Goal: Task Accomplishment & Management: Complete application form

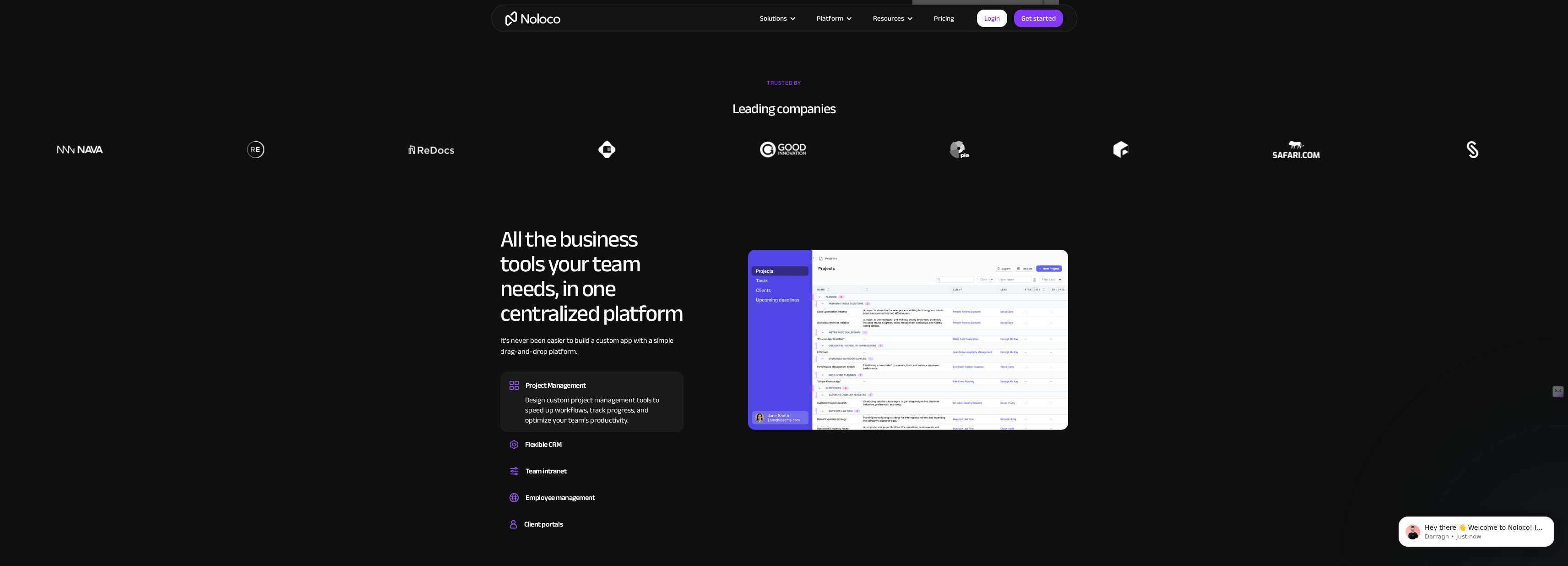
scroll to position [696, 0]
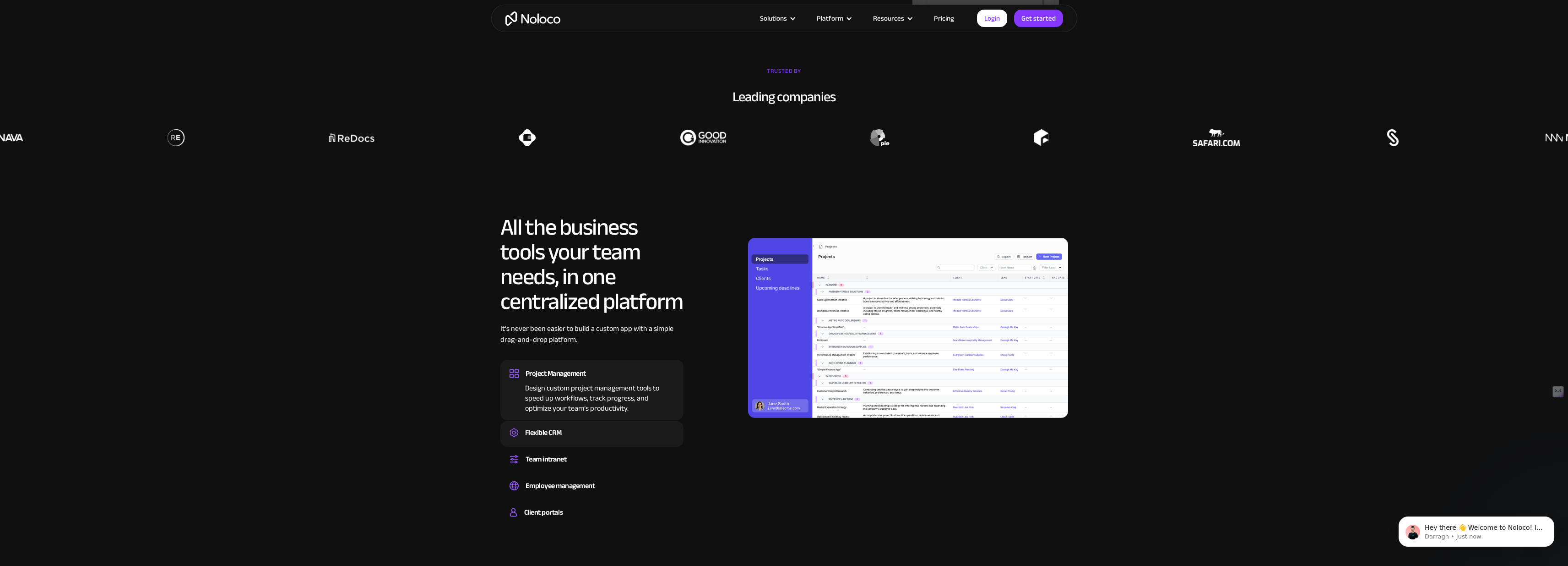
click at [570, 433] on div "Flexible CRM" at bounding box center [592, 432] width 165 height 14
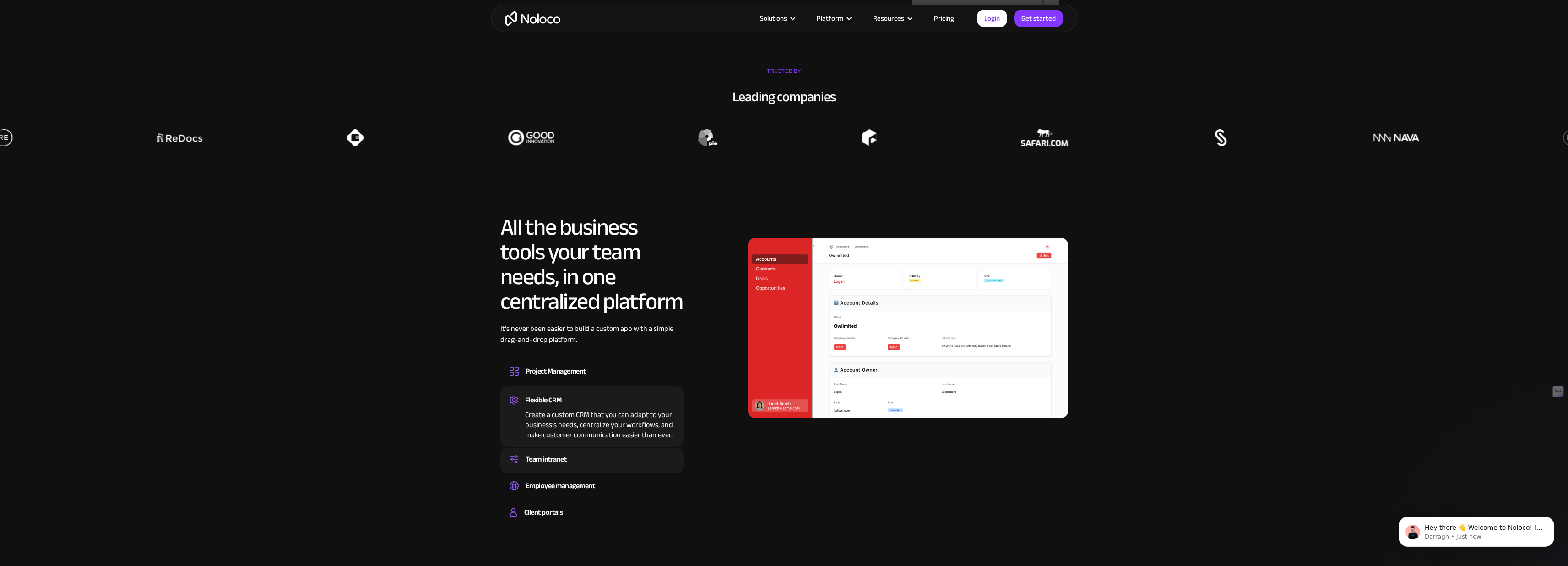
click at [566, 456] on div "Team intranet" at bounding box center [546, 459] width 42 height 14
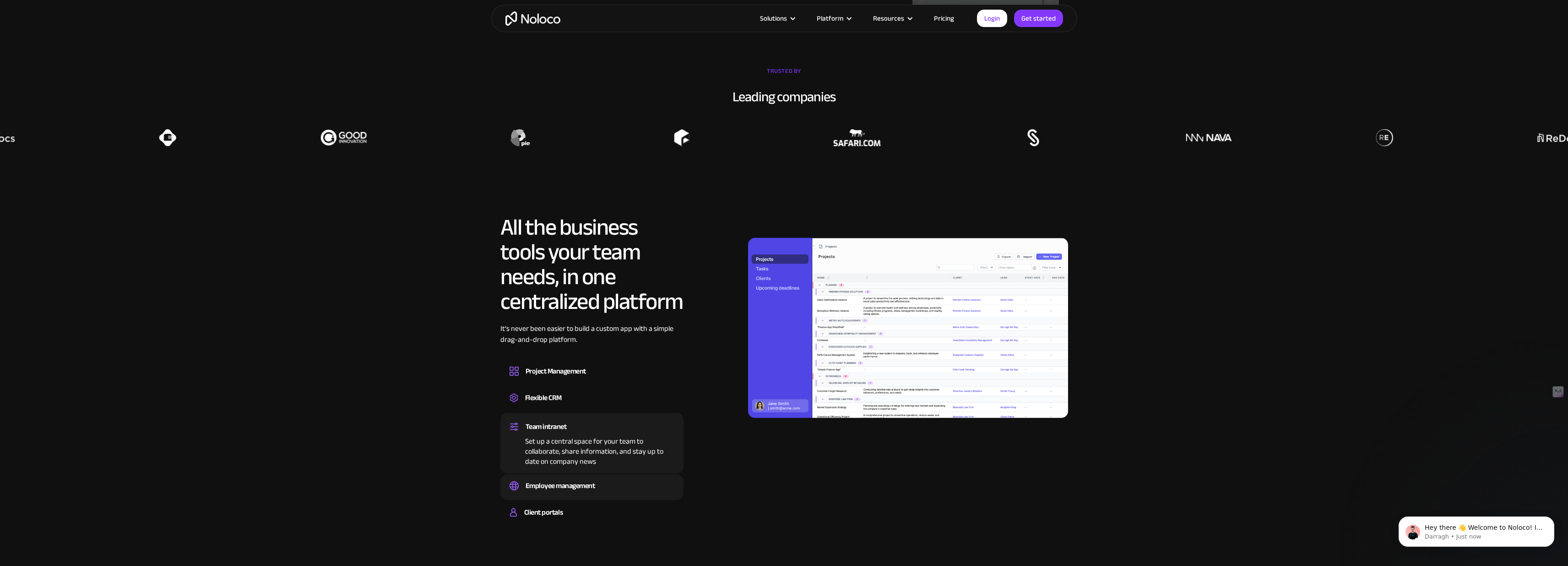
click at [604, 485] on div "Employee management" at bounding box center [592, 485] width 165 height 14
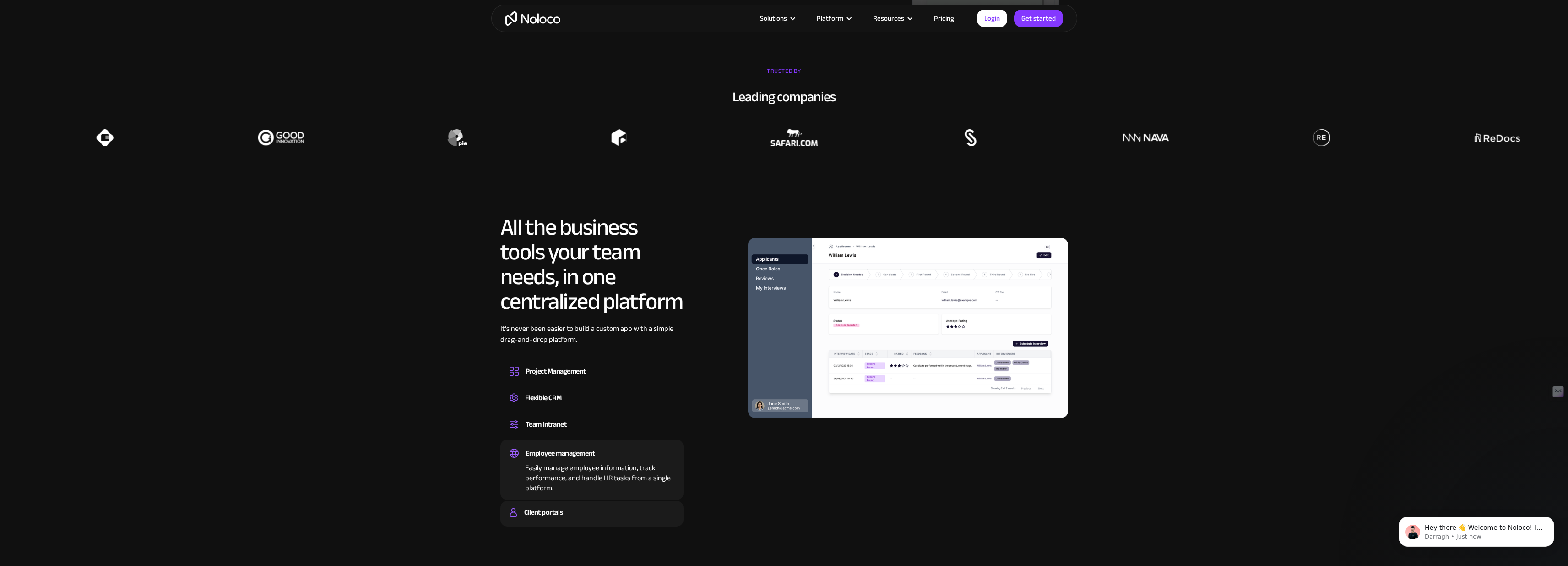
click at [579, 509] on div "Client portals" at bounding box center [592, 512] width 165 height 14
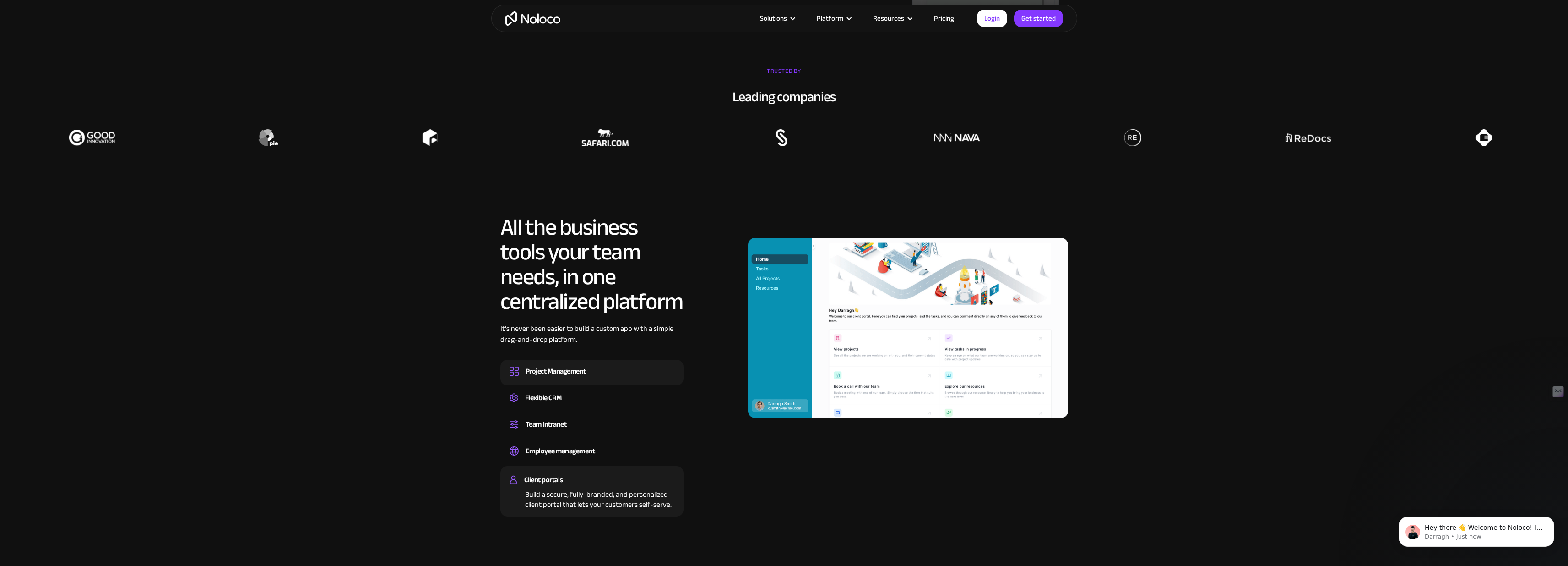
click at [556, 372] on div "Project Management" at bounding box center [556, 370] width 60 height 14
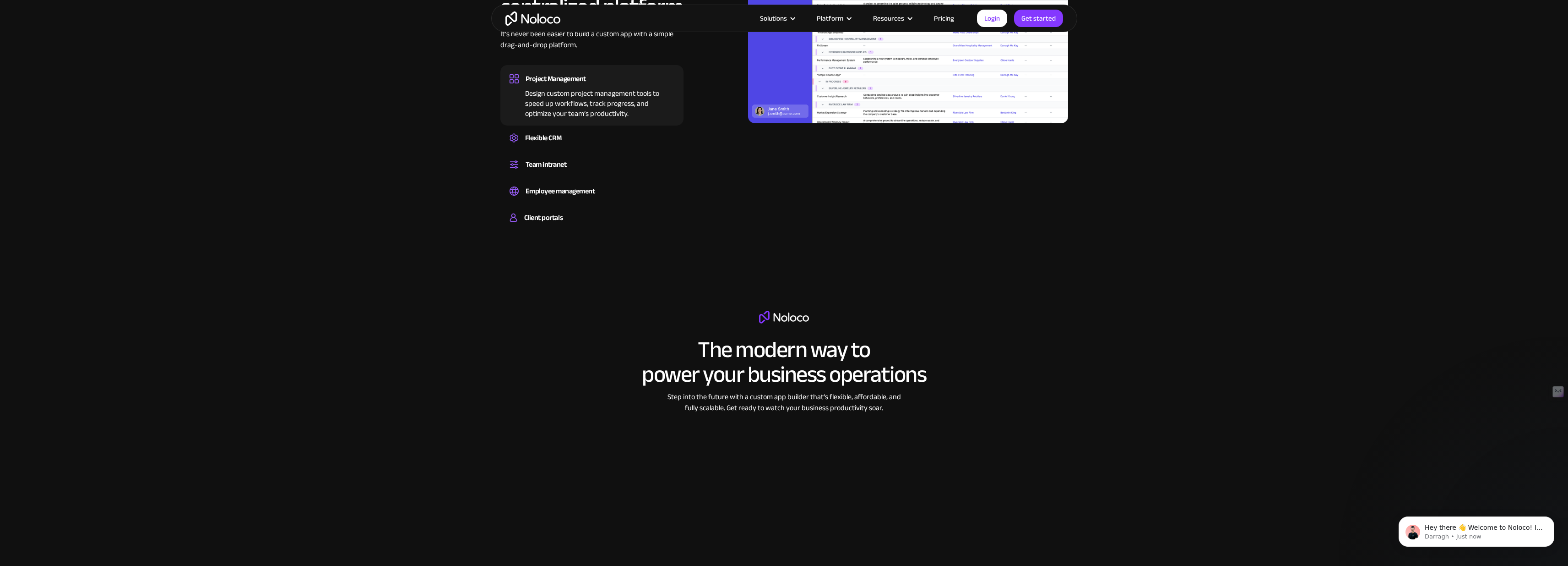
scroll to position [1227, 0]
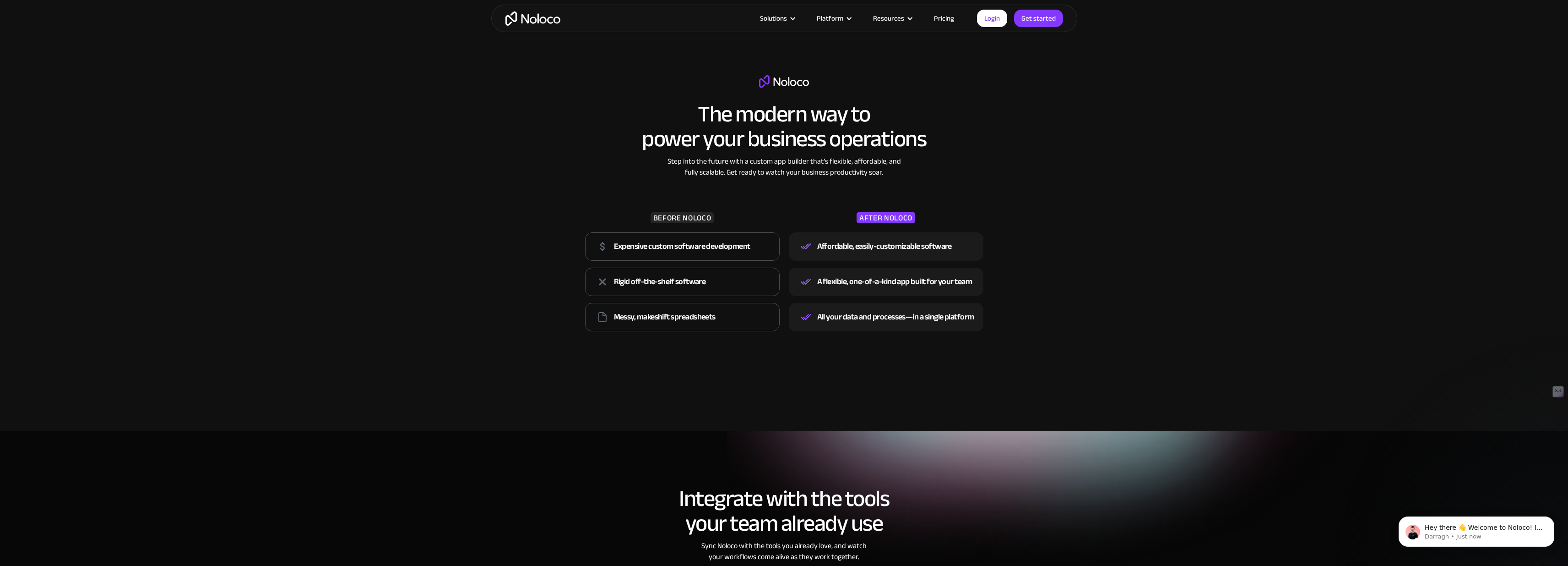
click at [940, 25] on div "Solutions Use Cases Business Types Project Management Keep track of customers, …" at bounding box center [784, 18] width 586 height 27
click at [942, 19] on link "Pricing" at bounding box center [944, 18] width 43 height 12
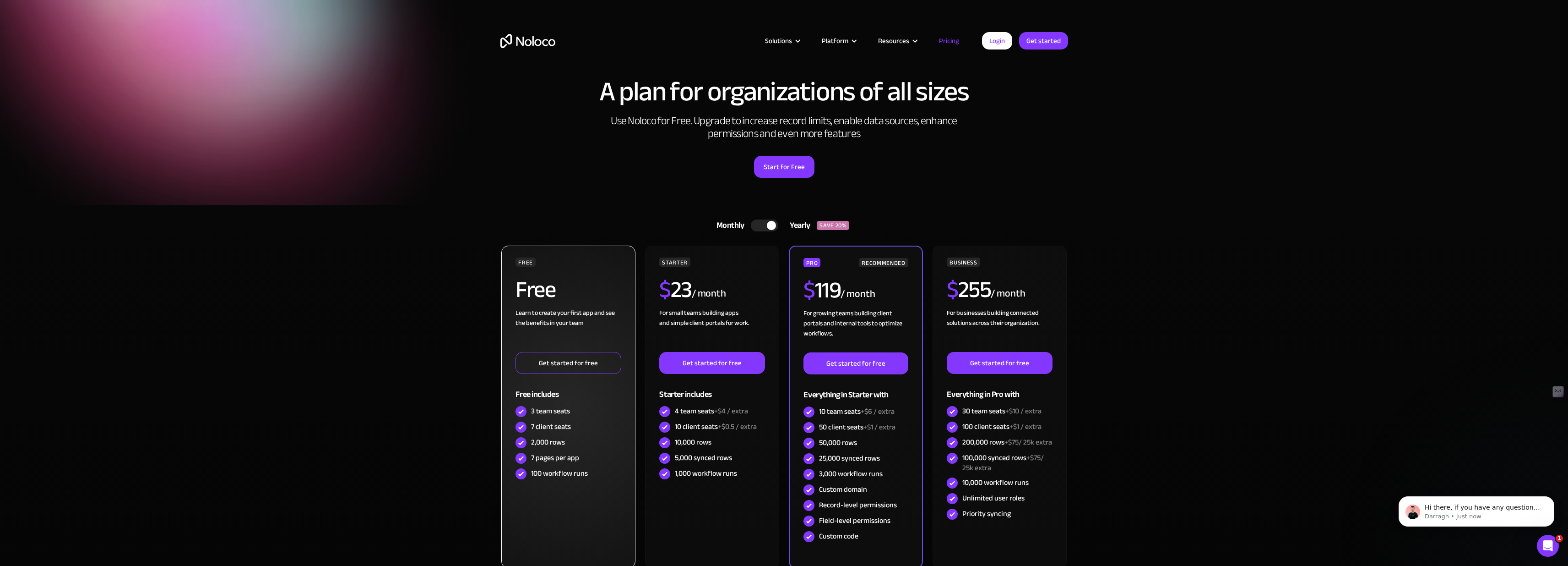
click at [568, 368] on link "Get started for free" at bounding box center [568, 363] width 105 height 22
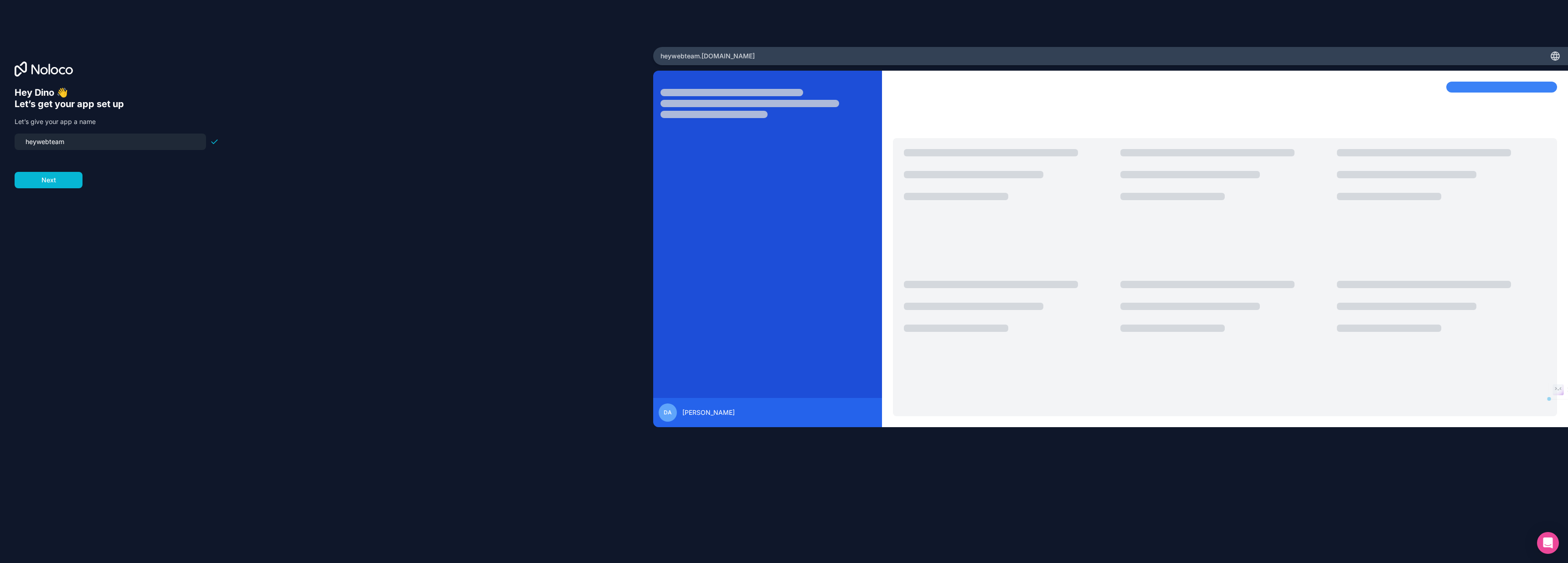
drag, startPoint x: 58, startPoint y: 142, endPoint x: 4, endPoint y: 139, distance: 54.1
click at [4, 139] on div "Hey Dino 👋 Let’s get your app set up Let’s give your app a name heywebteam Next" at bounding box center [327, 282] width 653 height 469
type input "heywebteam"
click at [55, 180] on button "Next" at bounding box center [48, 180] width 68 height 16
click at [71, 135] on span "__________" at bounding box center [73, 135] width 36 height 11
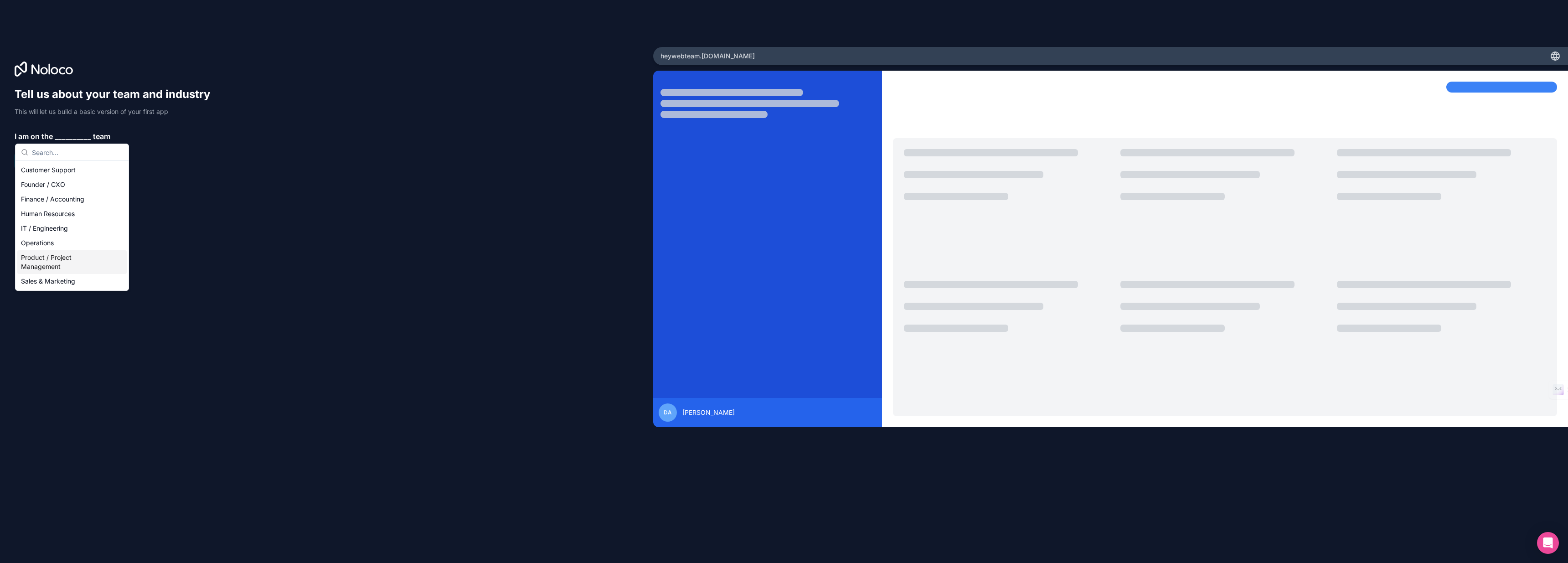
click at [84, 265] on div "Product / Project Management" at bounding box center [71, 262] width 109 height 24
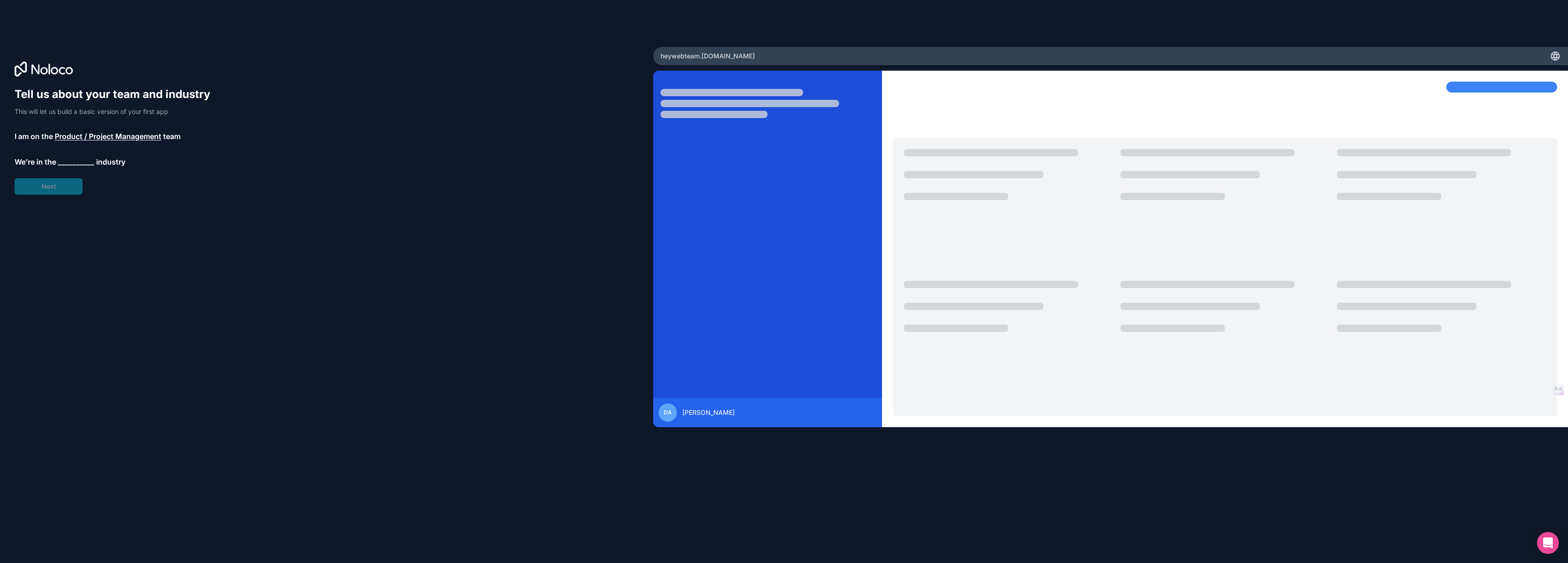
click at [70, 163] on span "__________" at bounding box center [76, 161] width 36 height 11
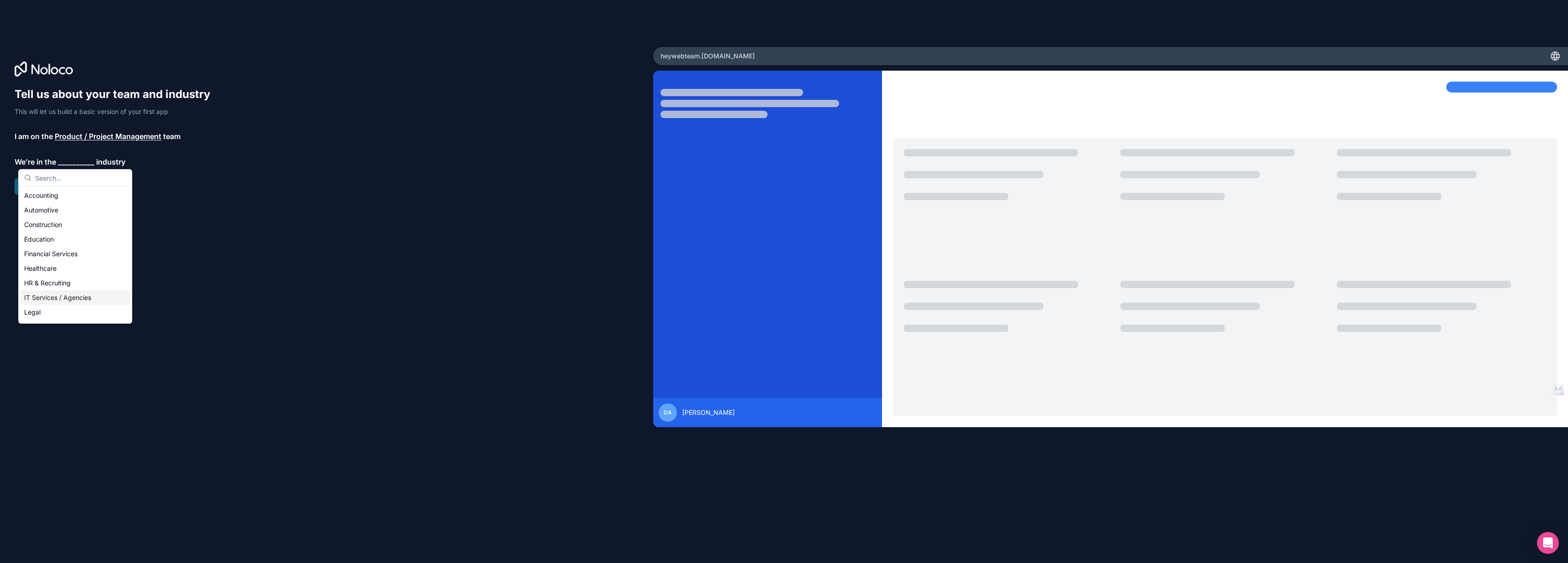
click at [82, 298] on div "IT Services / Agencies" at bounding box center [75, 297] width 109 height 14
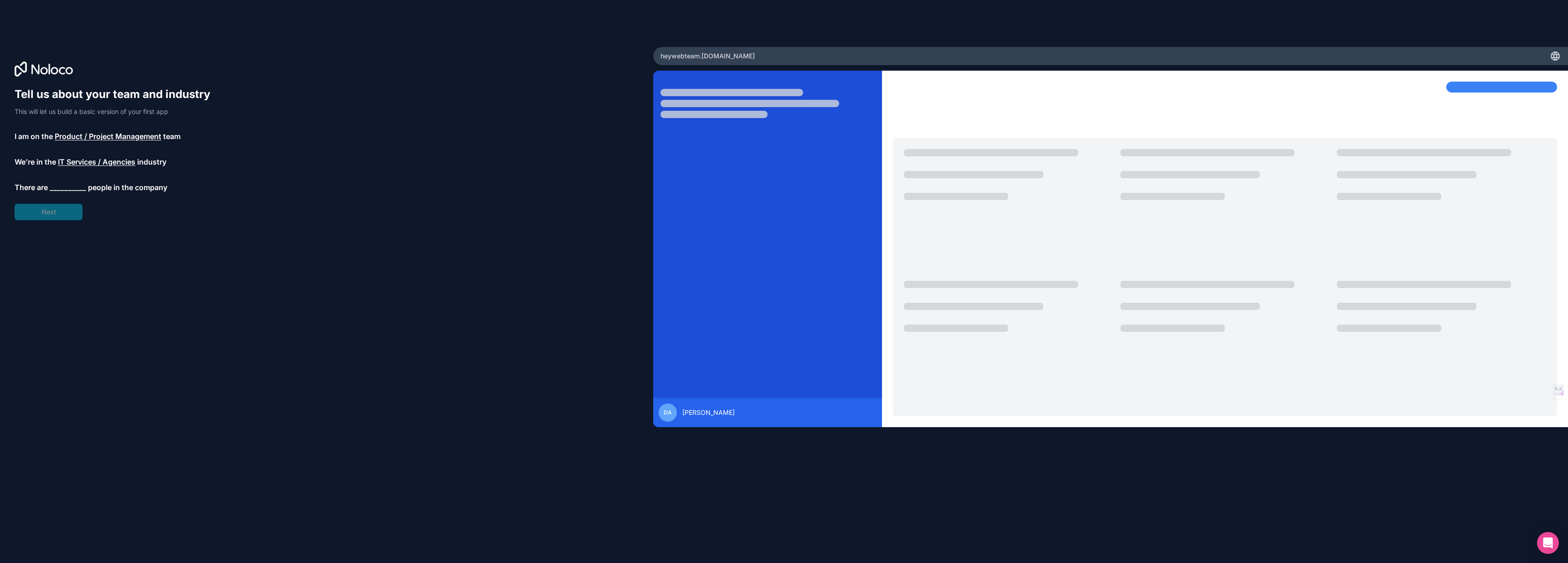
click at [56, 190] on span "__________" at bounding box center [68, 187] width 36 height 11
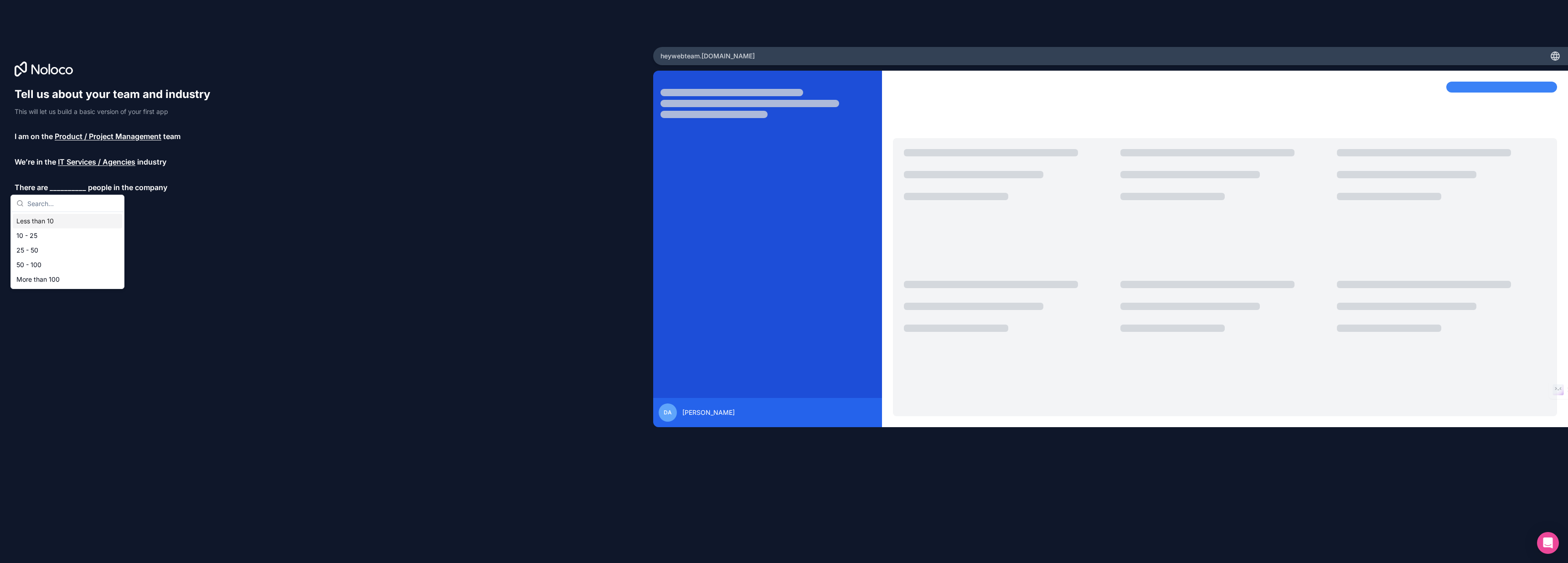
click at [63, 223] on div "Less than 10" at bounding box center [67, 221] width 109 height 14
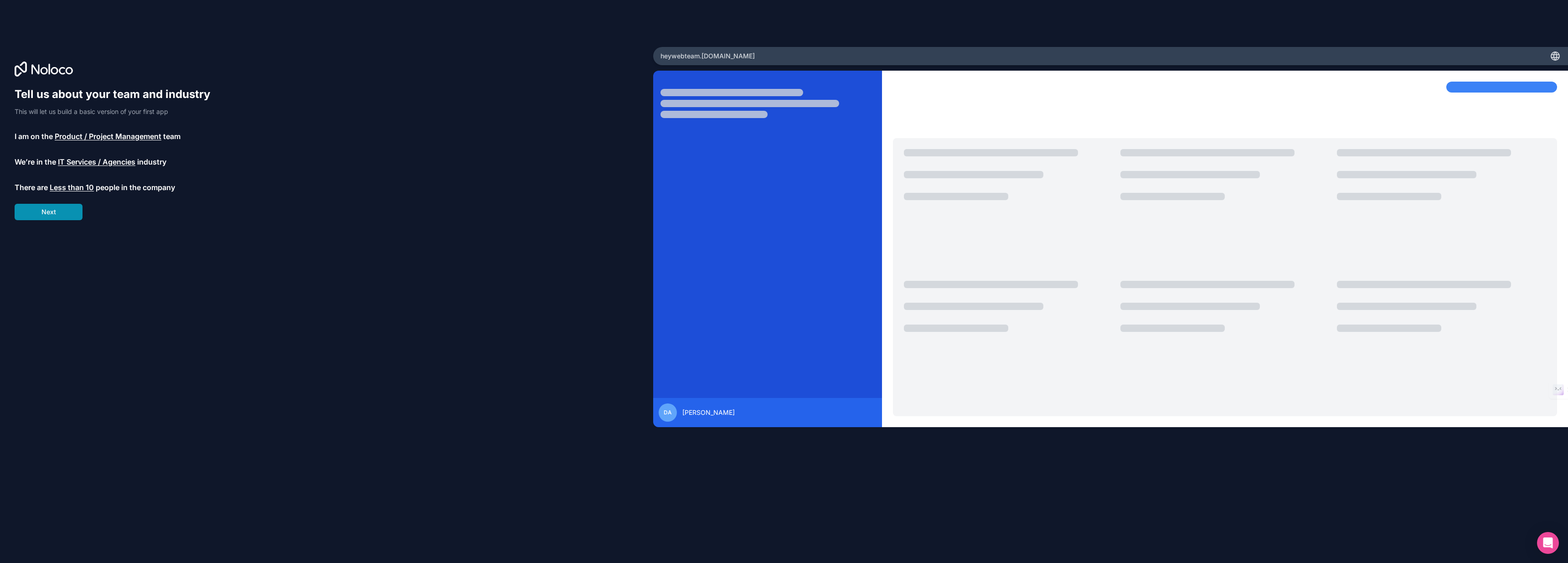
click at [60, 217] on button "Next" at bounding box center [48, 212] width 68 height 16
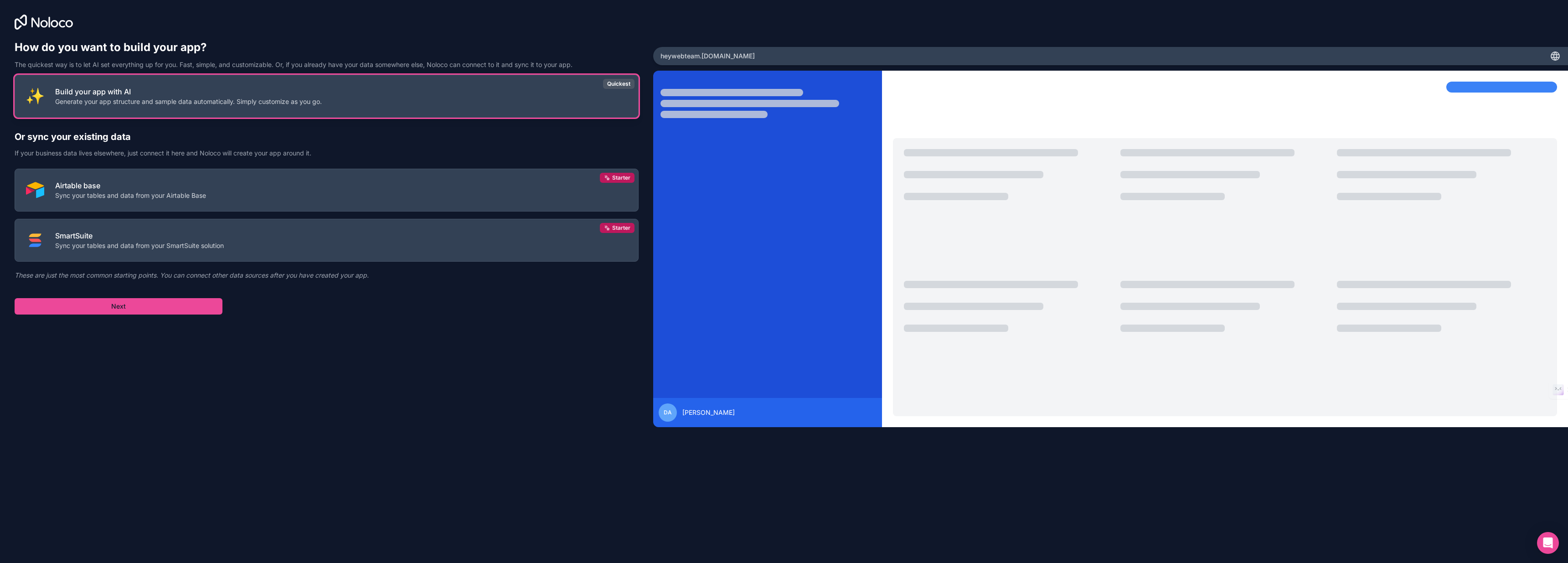
click at [242, 90] on p "Build your app with AI" at bounding box center [188, 91] width 267 height 11
click at [150, 313] on button "Next" at bounding box center [118, 306] width 208 height 16
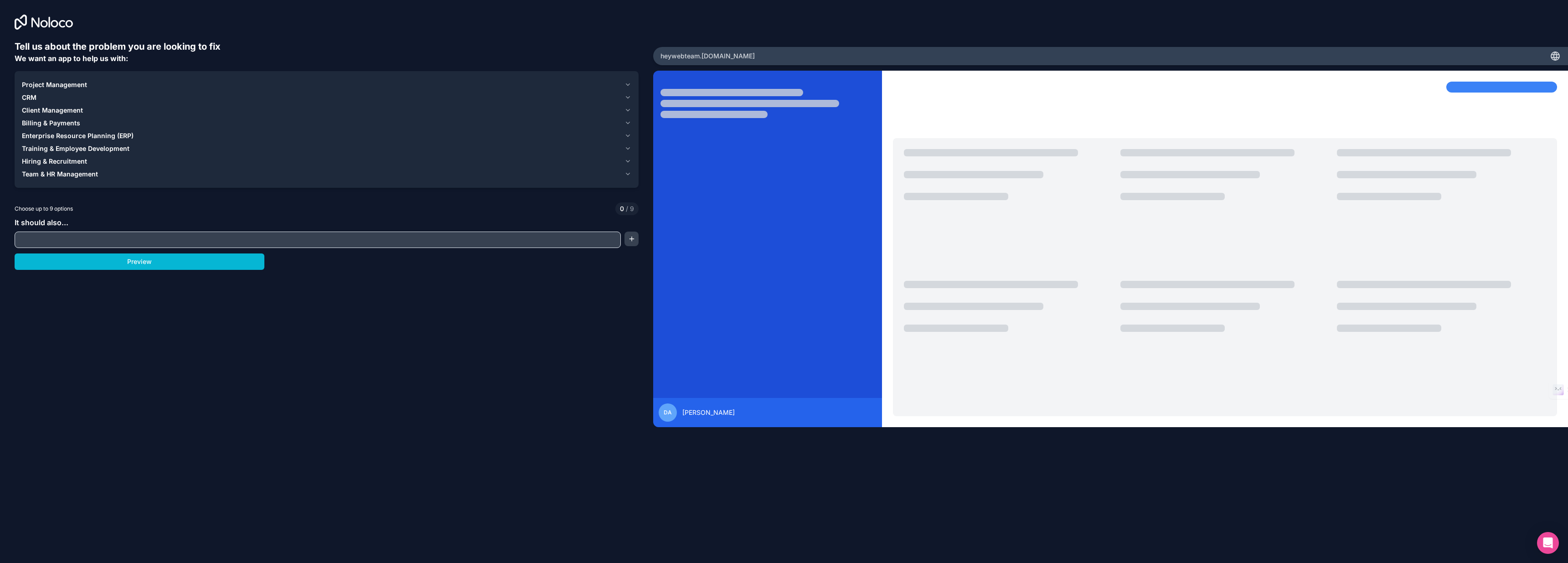
click at [91, 86] on div "Project Management" at bounding box center [322, 85] width 599 height 9
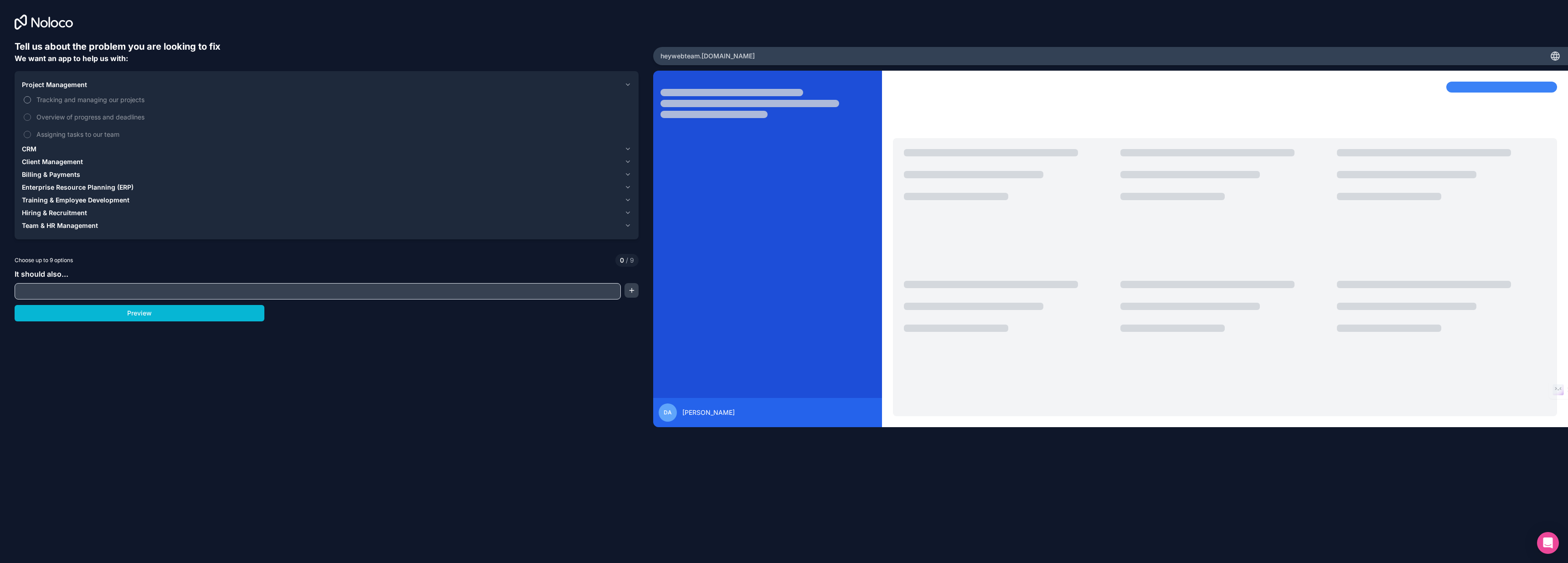
click at [91, 99] on span "Tracking and managing our projects" at bounding box center [333, 99] width 593 height 9
click at [31, 99] on button "Tracking and managing our projects" at bounding box center [27, 100] width 7 height 7
click at [86, 116] on span "Overview of progress and deadlines" at bounding box center [333, 116] width 593 height 9
click at [31, 116] on button "Overview of progress and deadlines" at bounding box center [27, 117] width 7 height 7
click at [93, 136] on span "Assigning tasks to our team" at bounding box center [333, 134] width 593 height 9
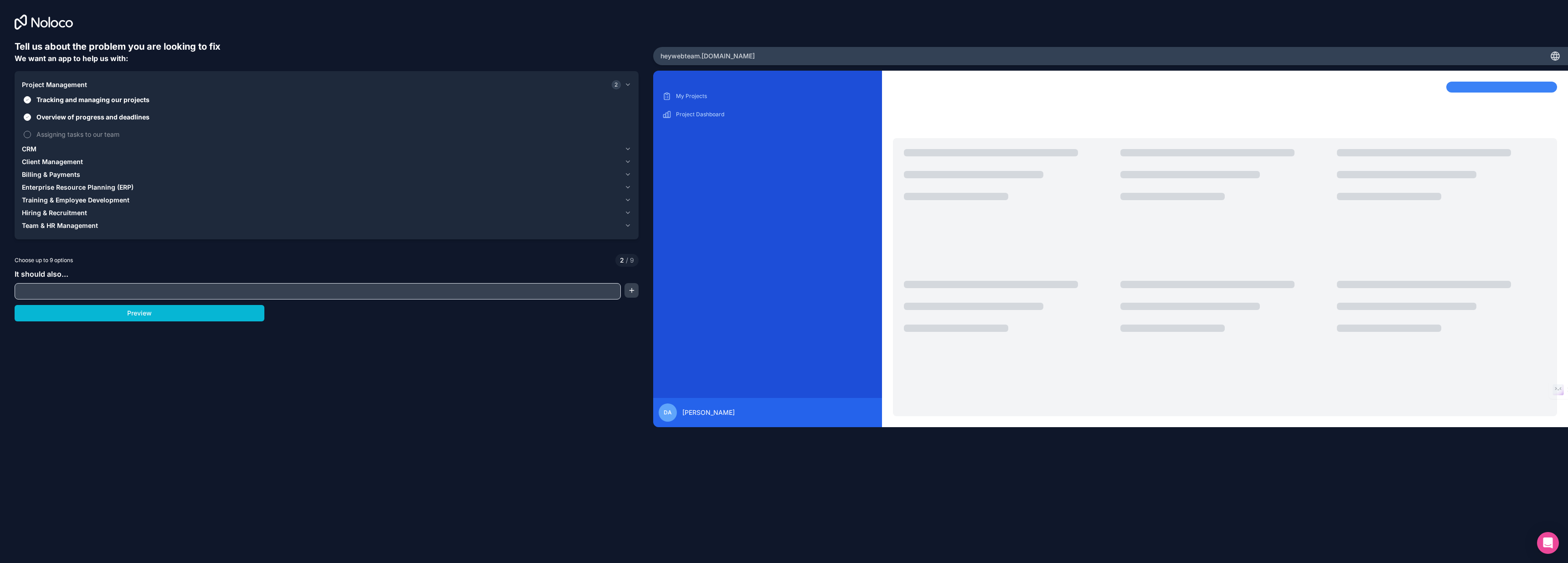
click at [31, 136] on button "Assigning tasks to our team" at bounding box center [27, 134] width 7 height 7
click at [99, 115] on span "Overview of progress and deadlines" at bounding box center [333, 116] width 593 height 9
click at [31, 115] on button "Overview of progress and deadlines" at bounding box center [27, 117] width 7 height 7
click at [99, 115] on span "Overview of progress and deadlines" at bounding box center [333, 116] width 593 height 9
click at [31, 115] on button "Overview of progress and deadlines" at bounding box center [27, 117] width 7 height 7
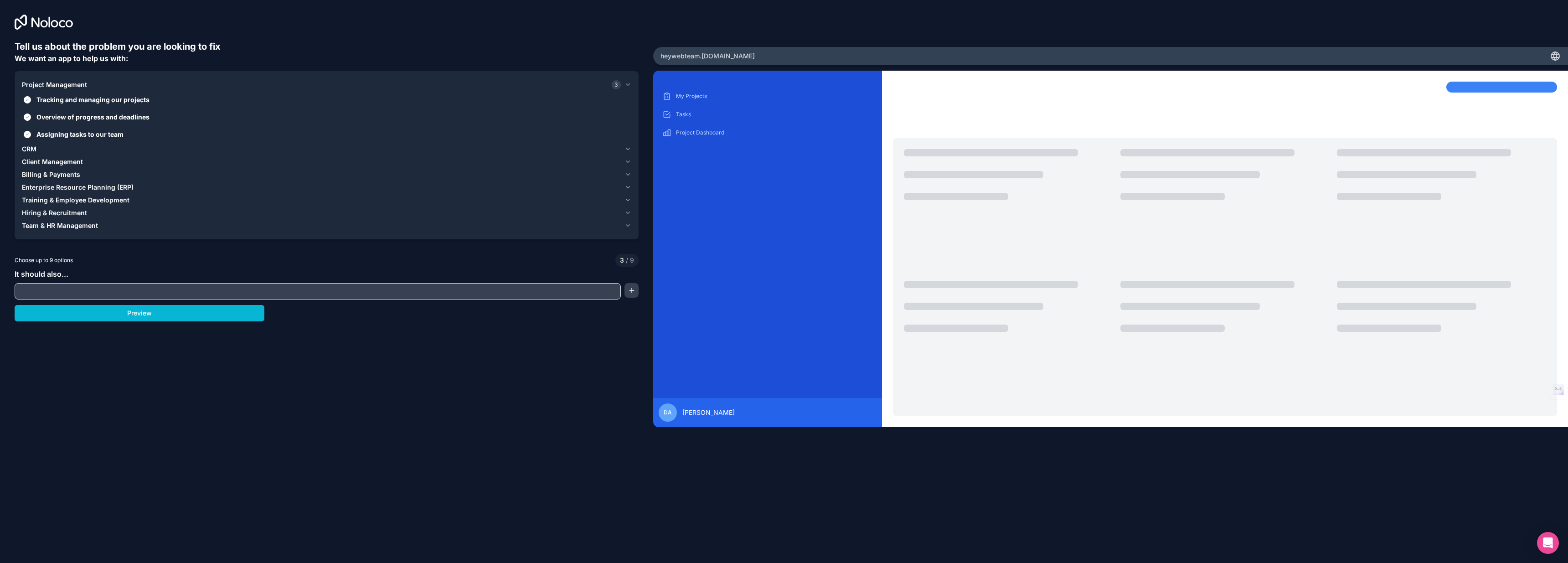
click at [32, 149] on span "CRM" at bounding box center [29, 149] width 14 height 9
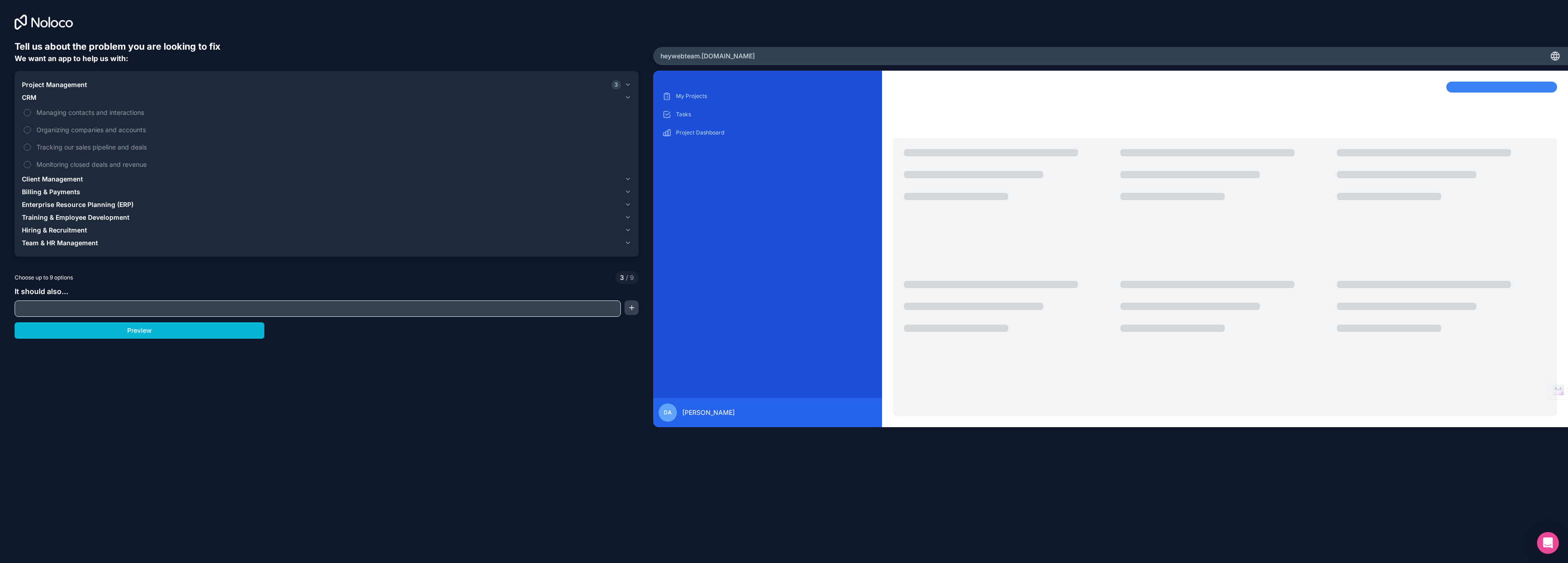
click at [36, 96] on div "CRM" at bounding box center [322, 97] width 599 height 9
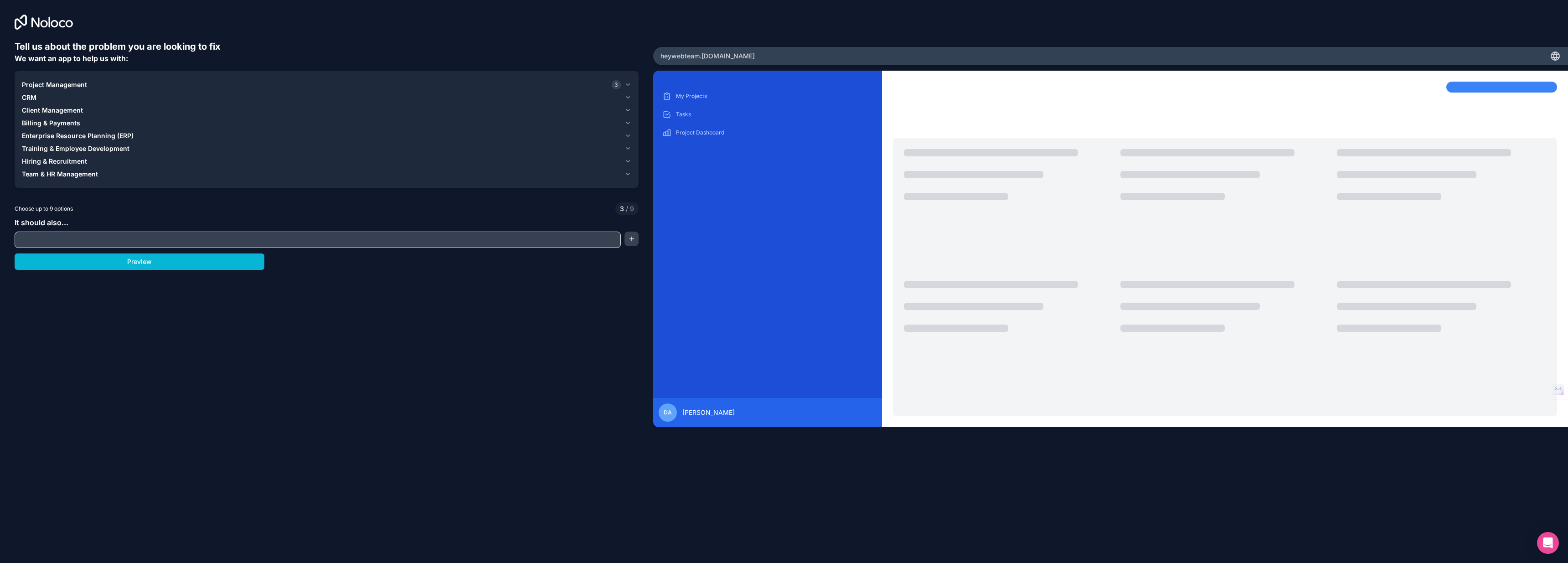
click at [51, 112] on span "Client Management" at bounding box center [53, 110] width 61 height 9
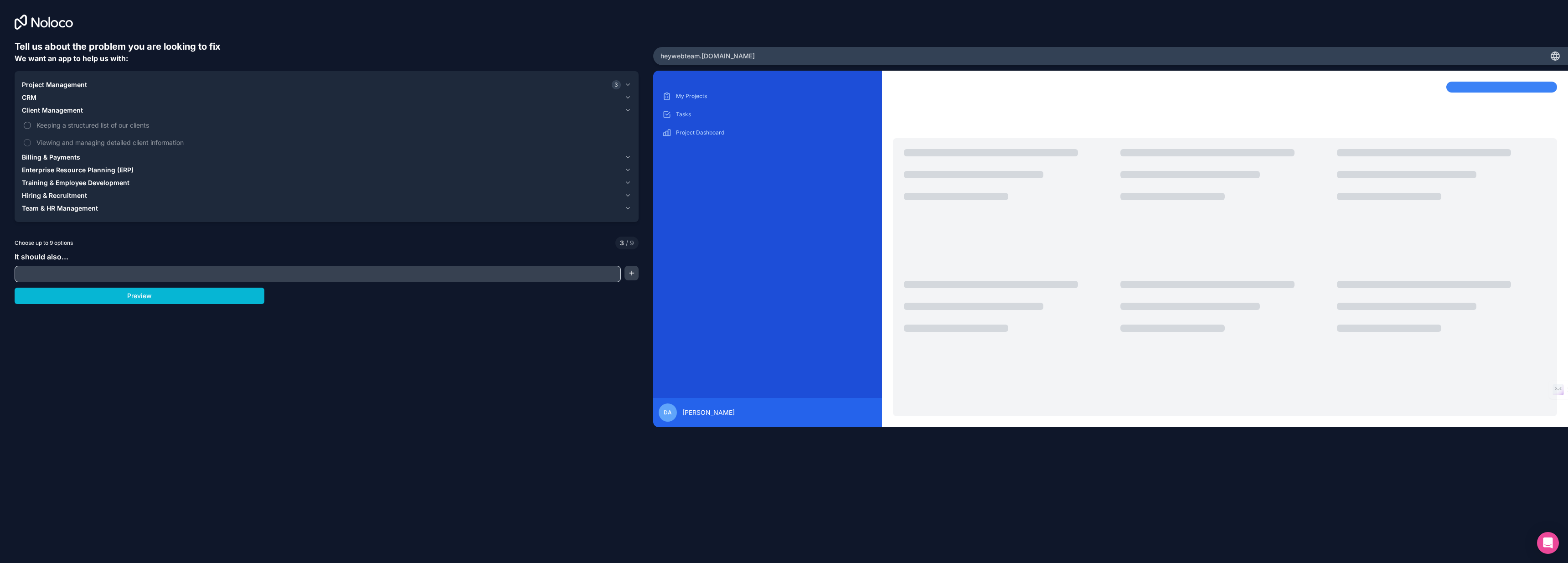
click at [84, 128] on span "Keeping a structured list of our clients" at bounding box center [333, 125] width 593 height 9
click at [31, 128] on button "Keeping a structured list of our clients" at bounding box center [27, 125] width 7 height 7
click at [85, 144] on span "Viewing and managing detailed client information" at bounding box center [333, 142] width 593 height 9
click at [31, 144] on button "Viewing and managing detailed client information" at bounding box center [27, 143] width 7 height 7
click at [86, 143] on span "Viewing and managing detailed client information" at bounding box center [333, 142] width 593 height 9
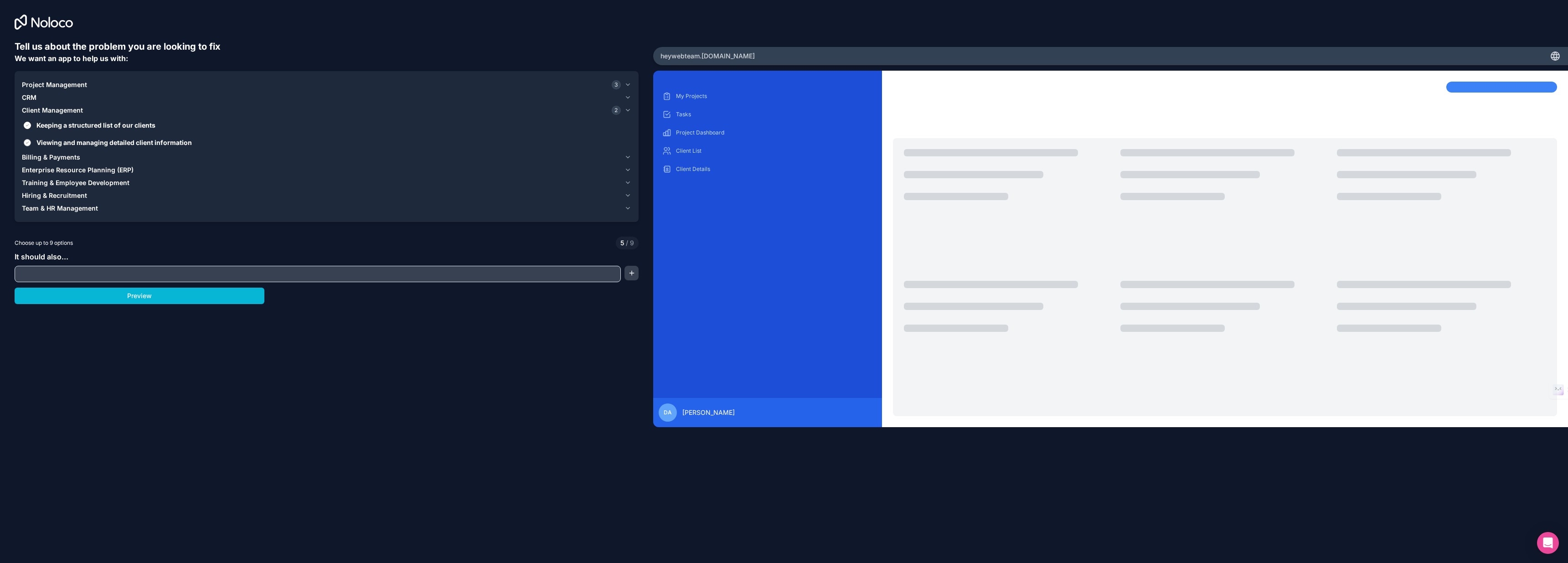
click at [31, 143] on button "Viewing and managing detailed client information" at bounding box center [27, 143] width 7 height 7
click at [65, 156] on span "Billing & Payments" at bounding box center [51, 157] width 58 height 9
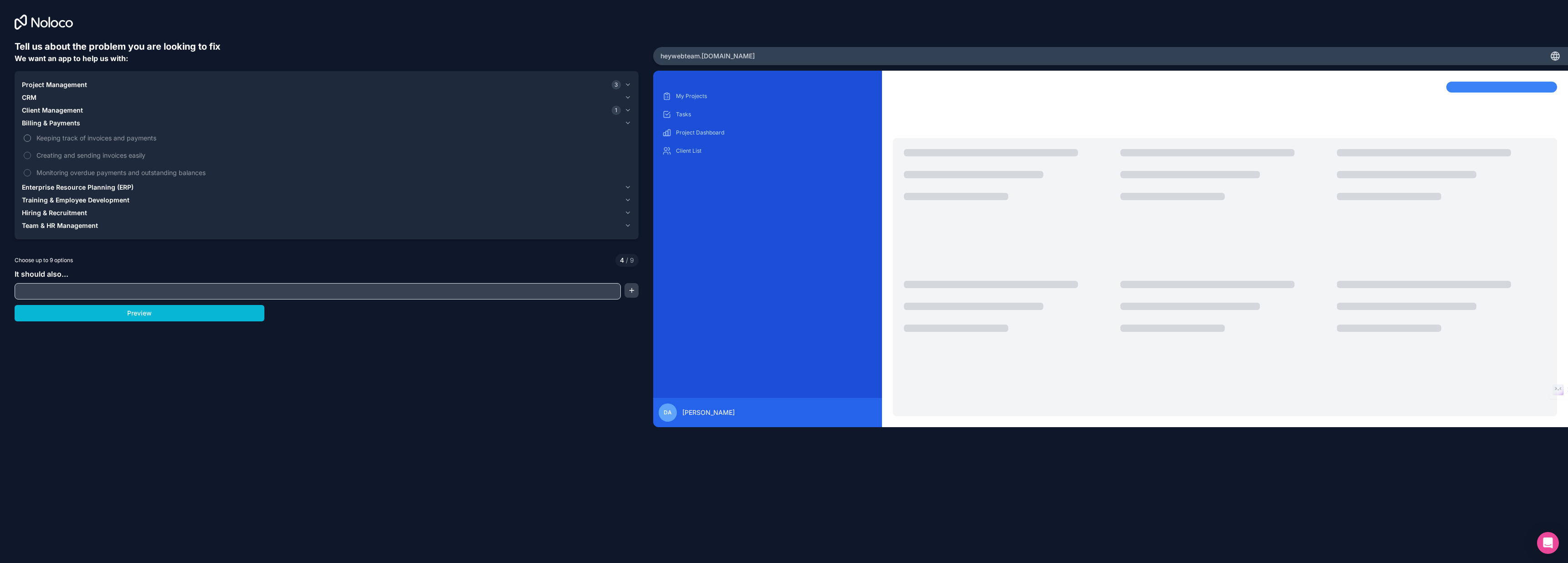
click at [102, 140] on span "Keeping track of invoices and payments" at bounding box center [333, 138] width 593 height 9
click at [31, 140] on button "Keeping track of invoices and payments" at bounding box center [27, 138] width 7 height 7
click at [97, 156] on span "Creating and sending invoices easily" at bounding box center [333, 155] width 593 height 9
click at [31, 156] on button "Creating and sending invoices easily" at bounding box center [27, 155] width 7 height 7
click at [103, 170] on span "Monitoring overdue payments and outstanding balances" at bounding box center [333, 172] width 593 height 9
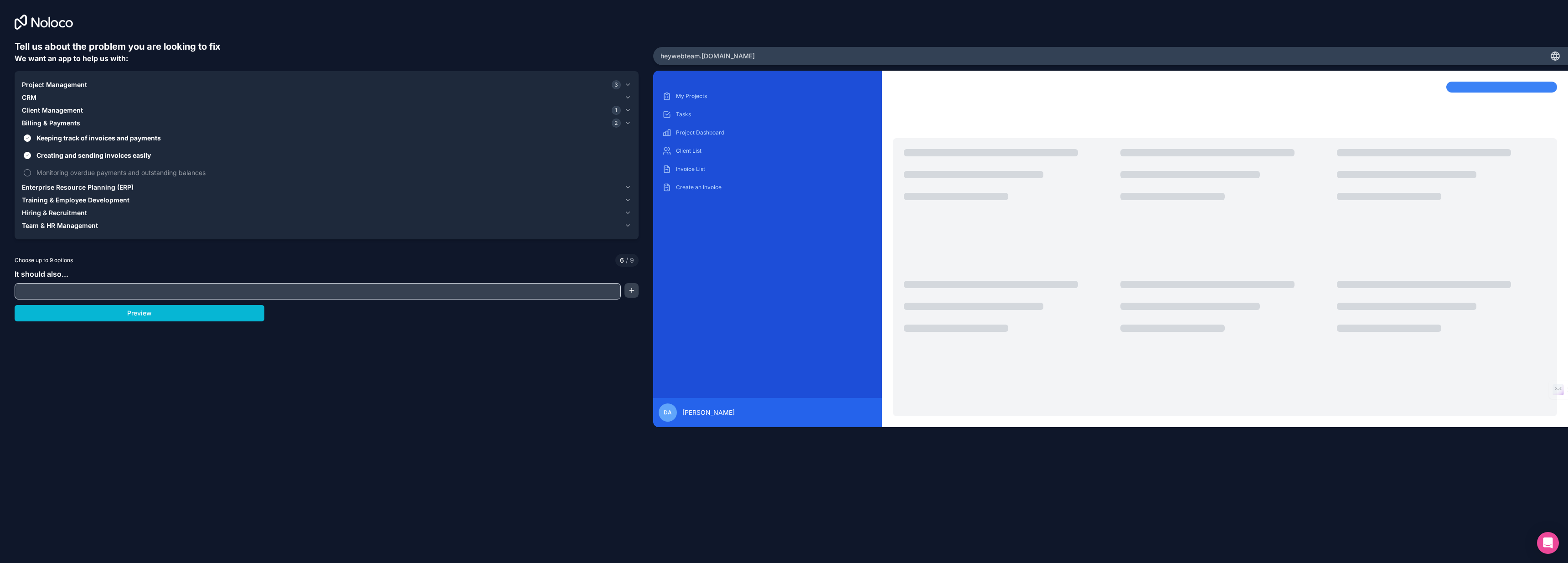
click at [31, 170] on button "Monitoring overdue payments and outstanding balances" at bounding box center [27, 172] width 7 height 7
click at [102, 170] on span "Monitoring overdue payments and outstanding balances" at bounding box center [333, 172] width 593 height 9
click at [31, 170] on button "Monitoring overdue payments and outstanding balances" at bounding box center [27, 172] width 7 height 7
click at [99, 182] on span "Enterprise Resource Planning (ERP)" at bounding box center [78, 187] width 112 height 9
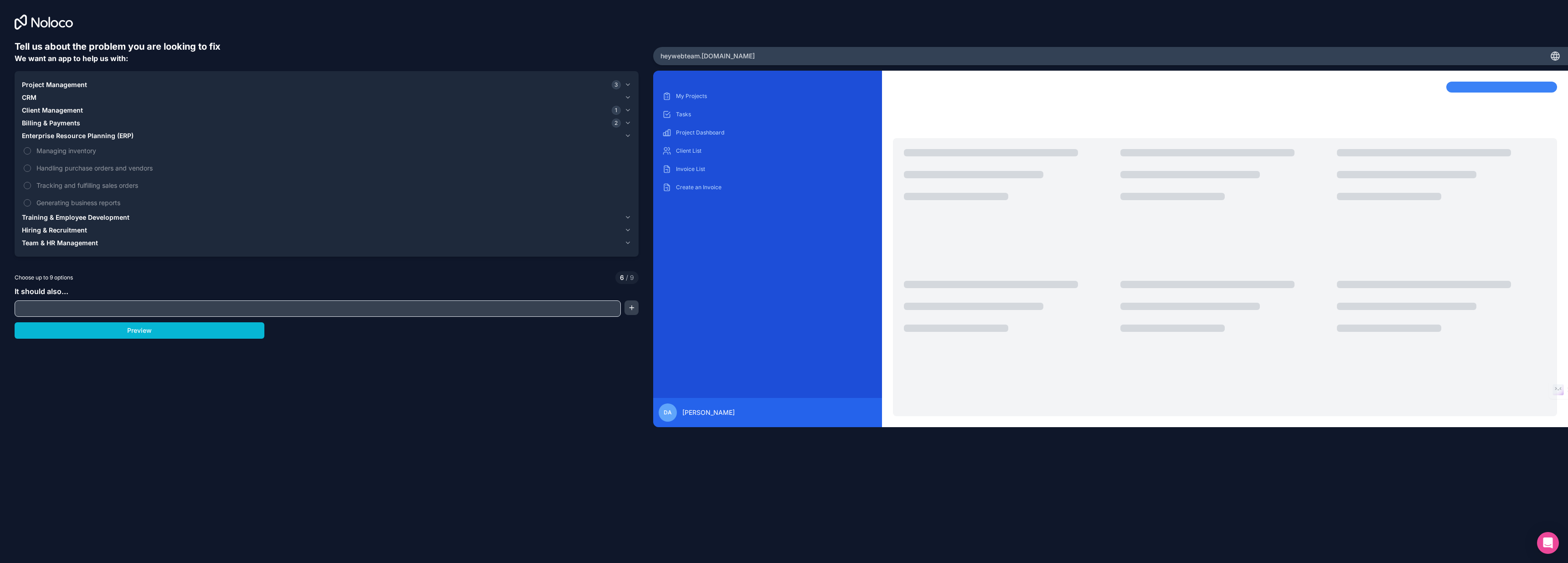
click at [94, 215] on span "Training & Employee Development" at bounding box center [76, 217] width 108 height 9
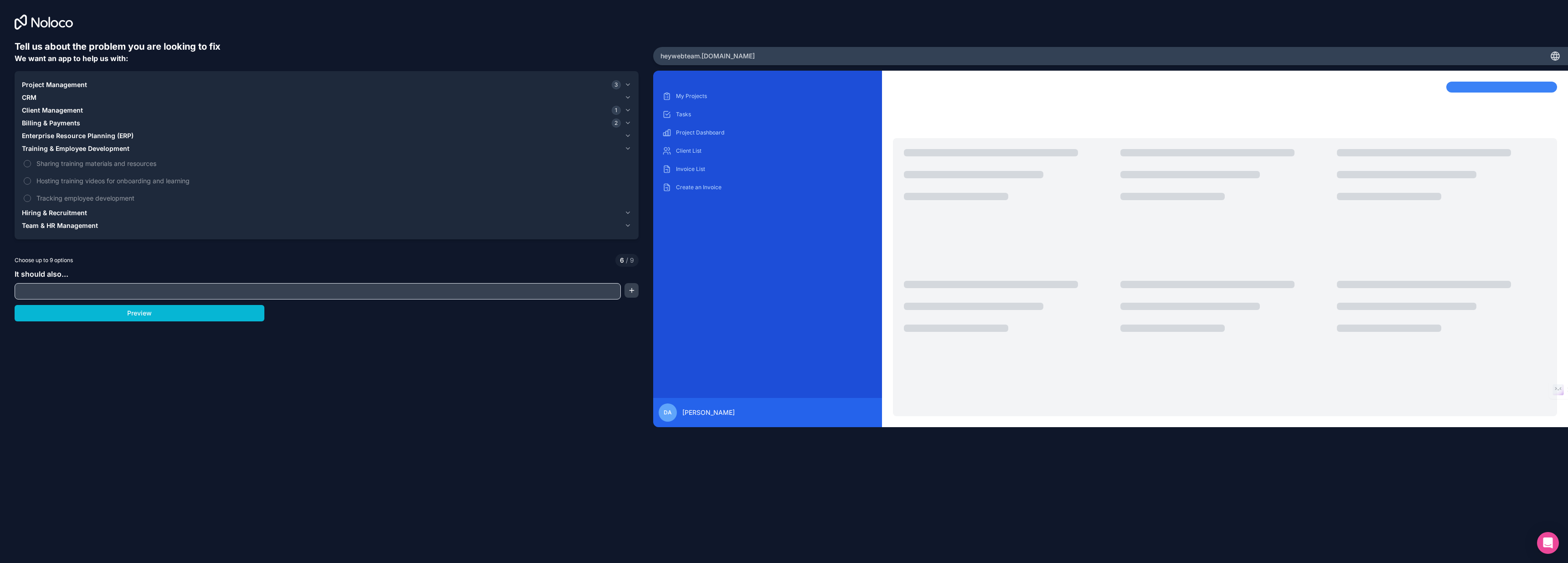
click at [103, 149] on span "Training & Employee Development" at bounding box center [76, 148] width 108 height 9
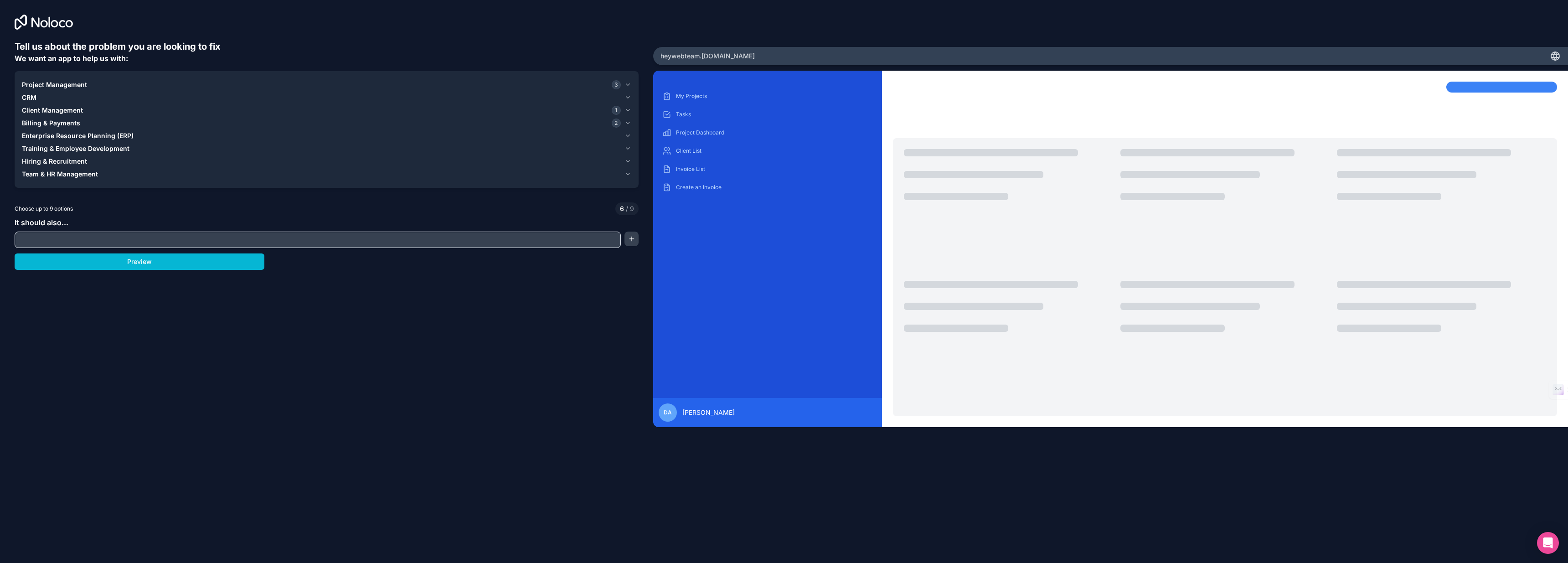
click at [90, 175] on span "Team & HR Management" at bounding box center [60, 174] width 76 height 9
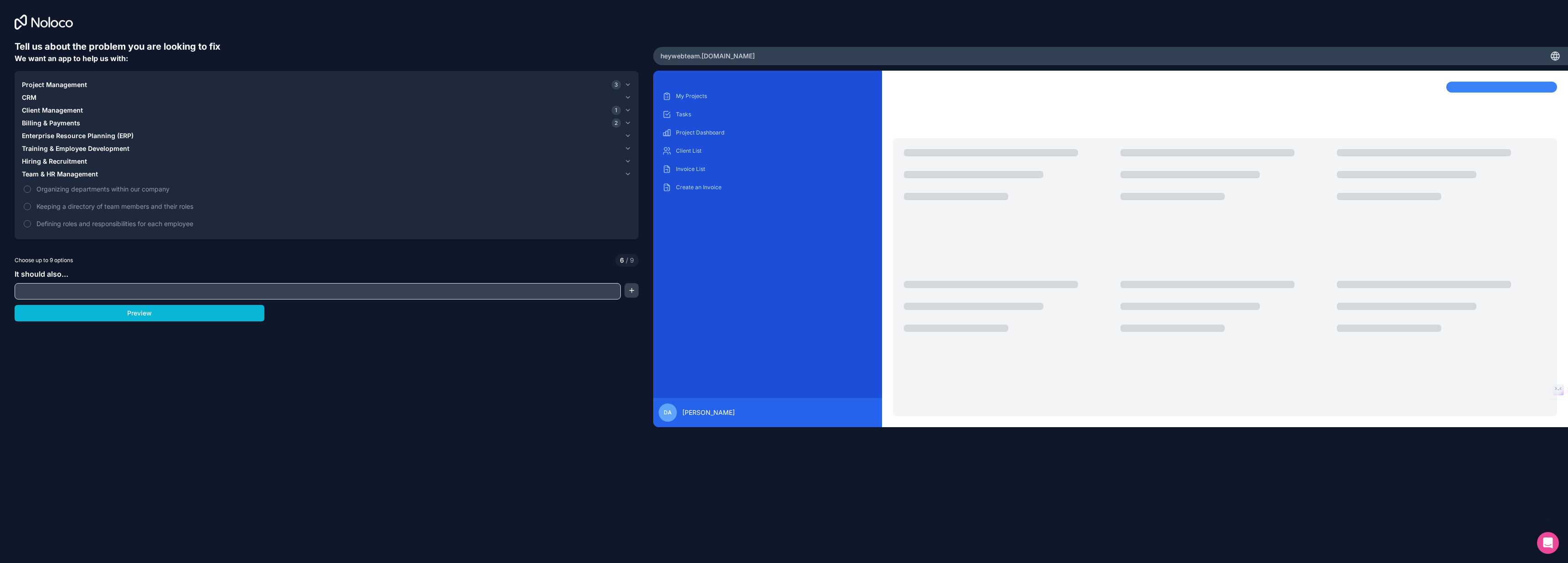
click at [90, 175] on span "Team & HR Management" at bounding box center [60, 174] width 76 height 9
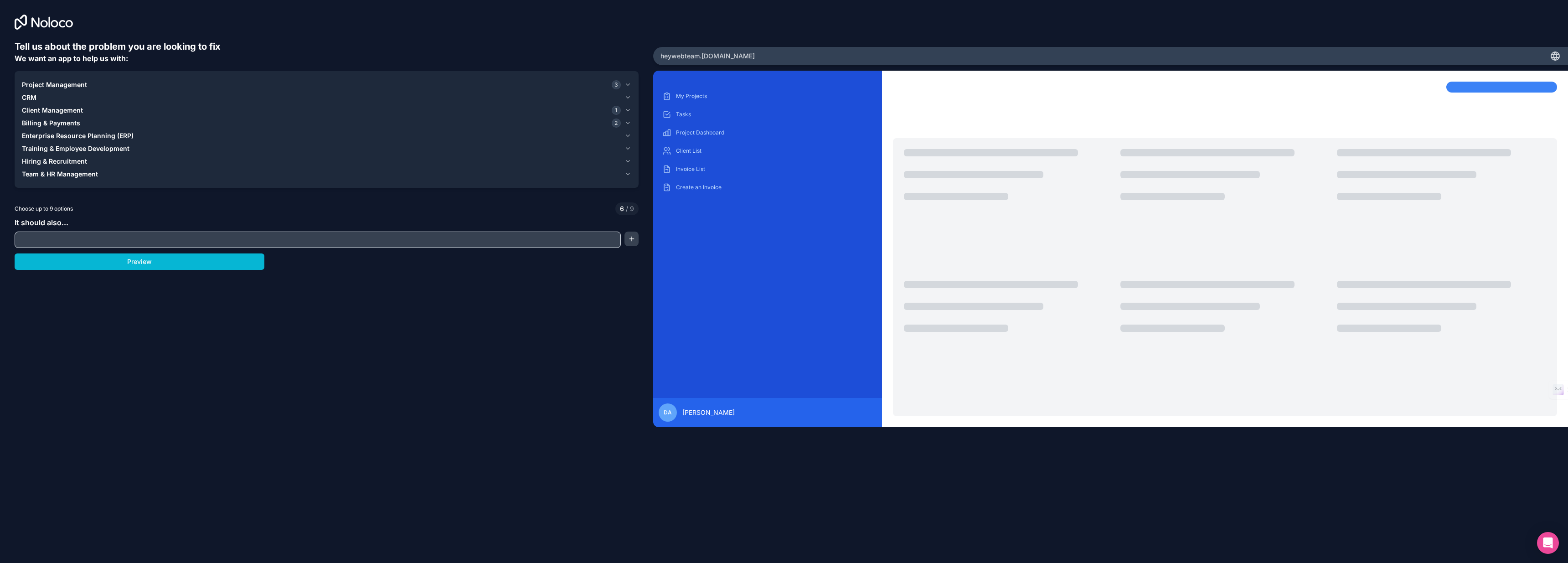
click at [75, 241] on input "text" at bounding box center [318, 239] width 602 height 13
click at [129, 265] on button "Preview" at bounding box center [139, 261] width 250 height 16
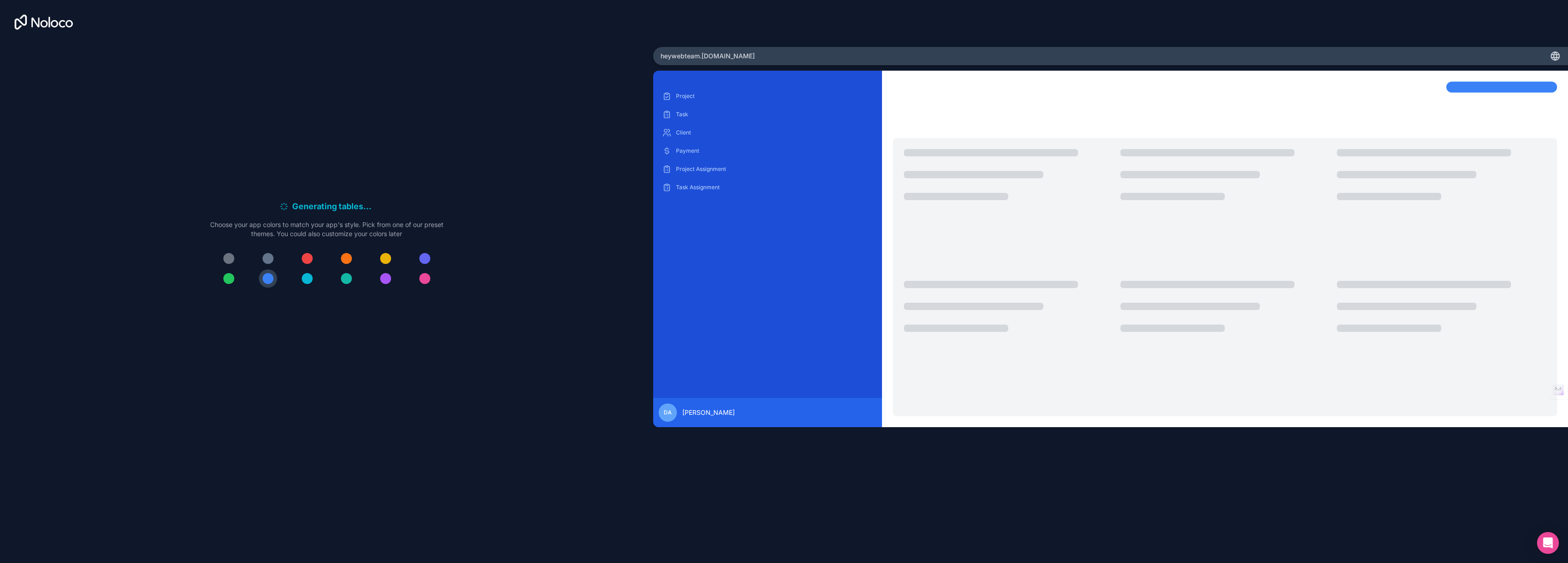
click at [344, 280] on div at bounding box center [346, 278] width 11 height 11
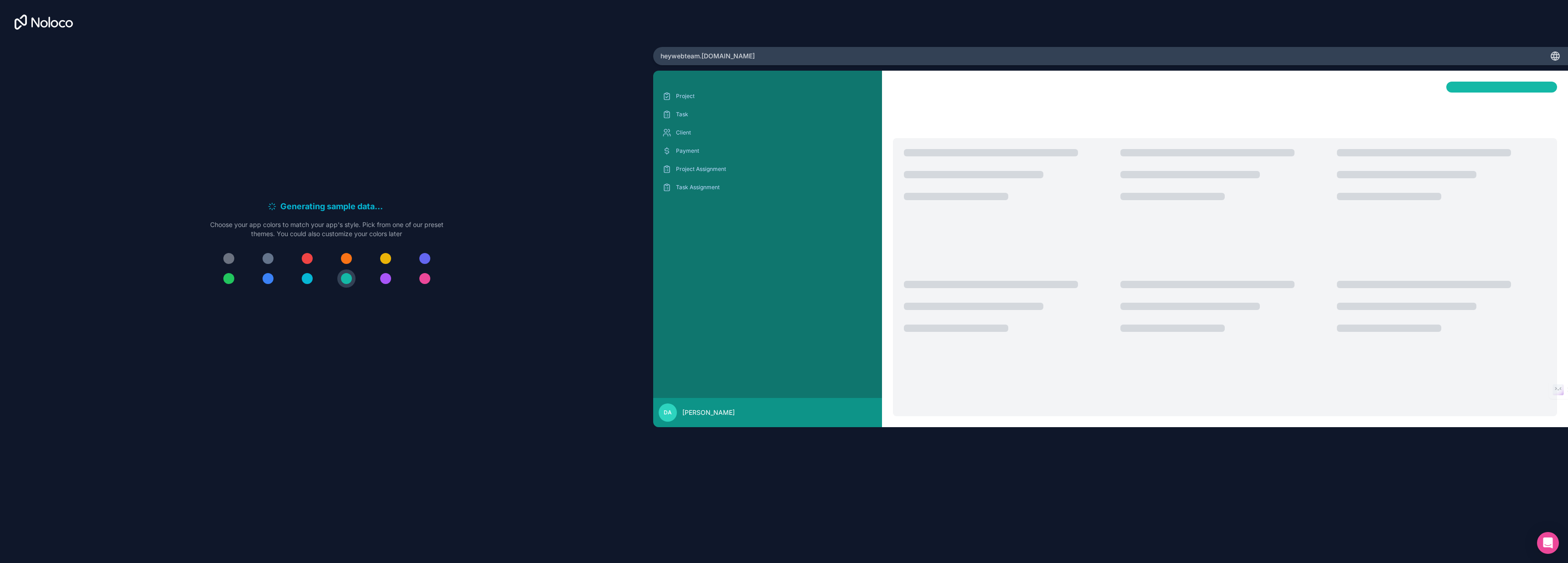
click at [225, 279] on div at bounding box center [228, 278] width 11 height 11
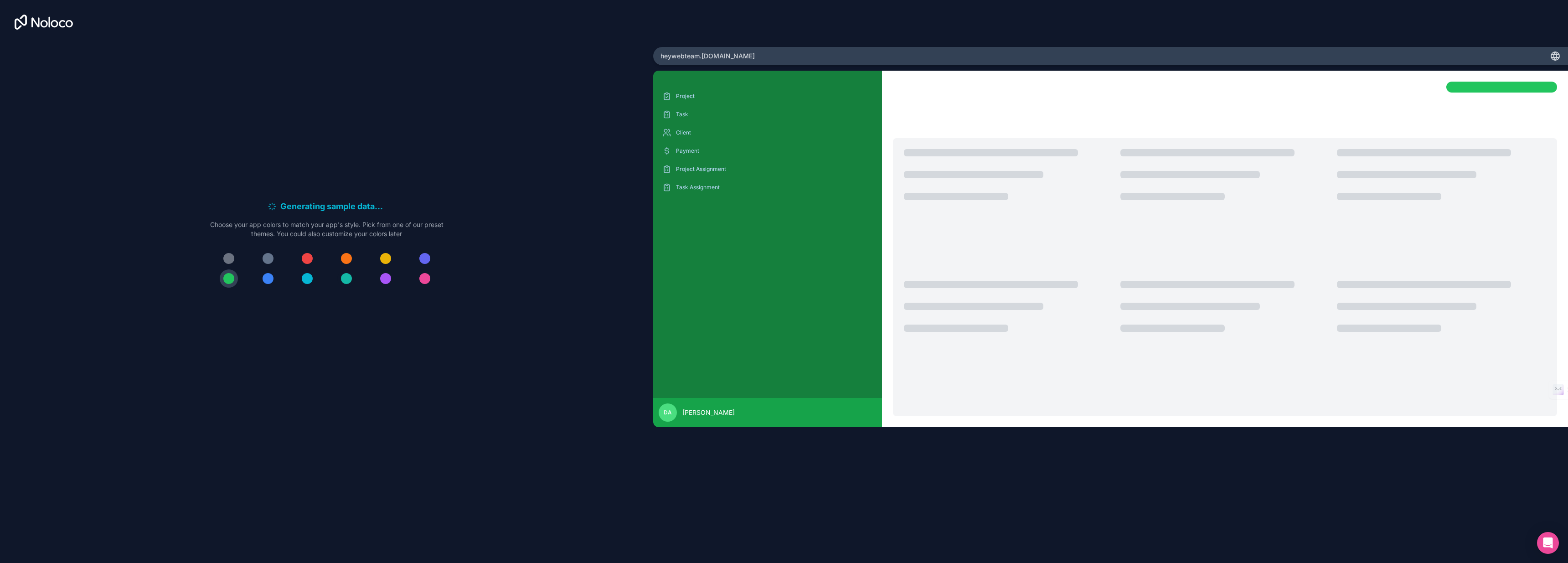
click at [344, 279] on div at bounding box center [346, 278] width 11 height 11
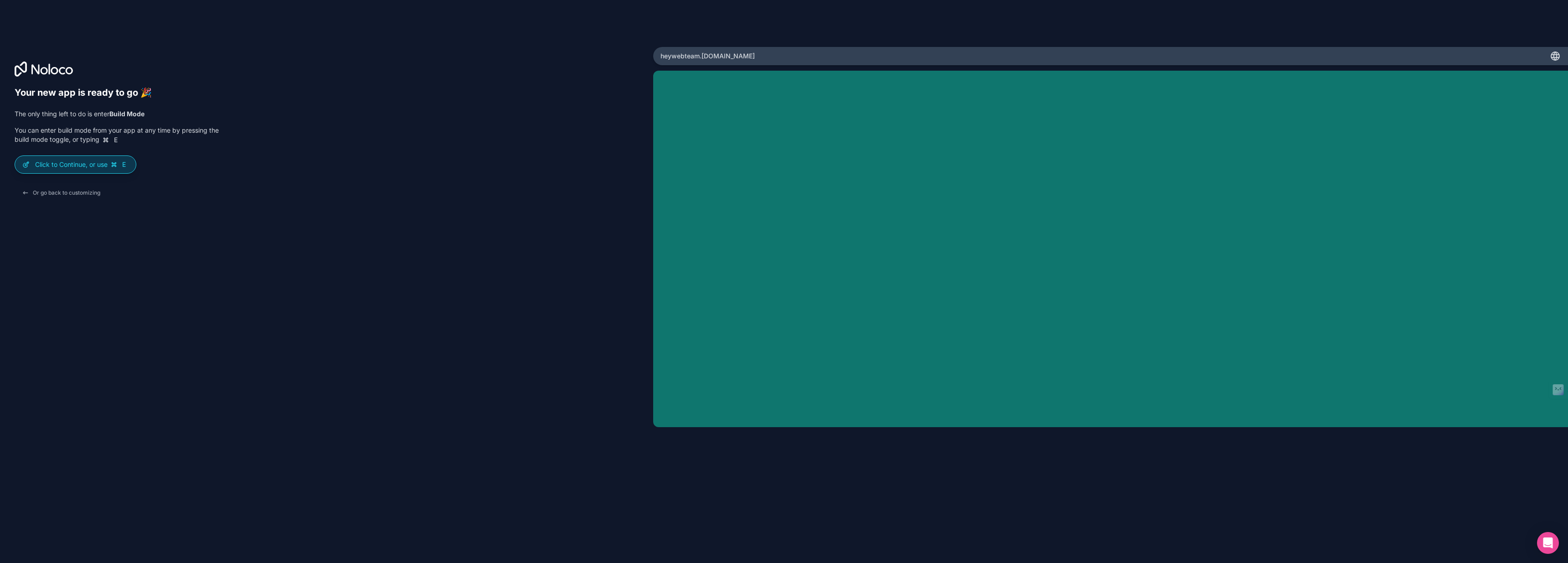
click at [60, 165] on p "Click to Continue, or use E" at bounding box center [81, 164] width 93 height 9
click at [66, 168] on p "Click to Continue, or use E" at bounding box center [81, 164] width 93 height 9
click at [72, 218] on div "Your new app is ready to go 🎉 The only thing left to do is enter Build Mode You…" at bounding box center [326, 294] width 624 height 414
